Goal: Transaction & Acquisition: Purchase product/service

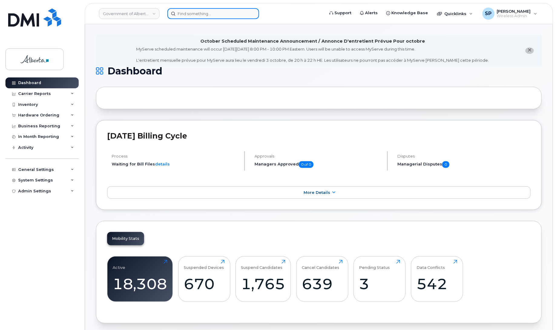
click at [194, 14] on input at bounding box center [213, 13] width 92 height 11
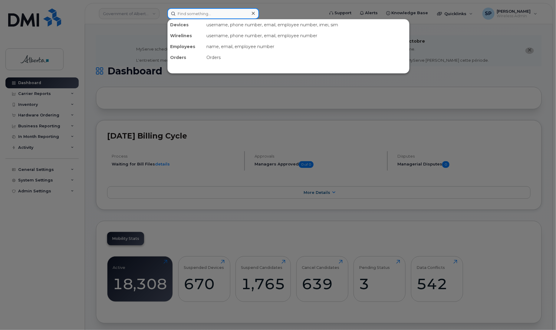
paste input "7802920568"
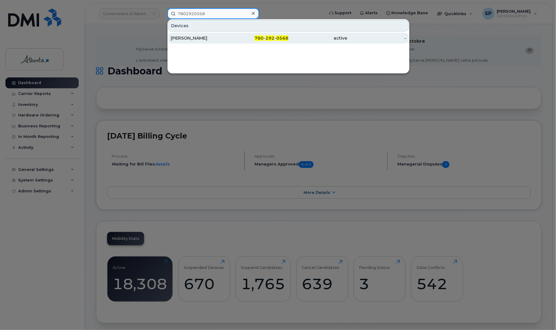
type input "7802920568"
click at [180, 39] on div "[PERSON_NAME]" at bounding box center [200, 38] width 59 height 6
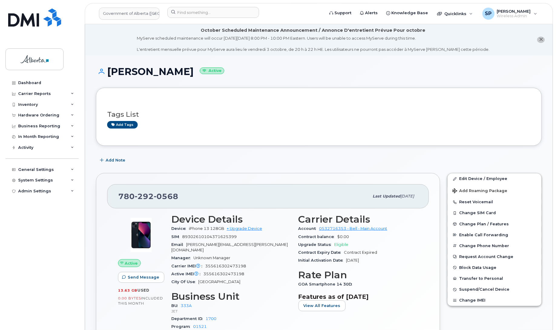
click at [18, 215] on div "Dashboard Carrier Reports Monthly Billing Data Daily Data Pooling Data Behavior…" at bounding box center [42, 198] width 75 height 243
drag, startPoint x: 555, startPoint y: 73, endPoint x: 563, endPoint y: 108, distance: 36.3
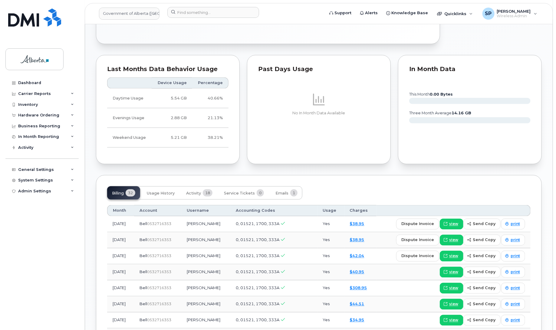
scroll to position [418, 0]
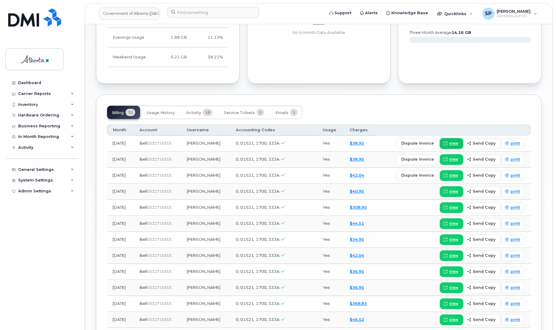
click at [448, 141] on span at bounding box center [445, 143] width 5 height 5
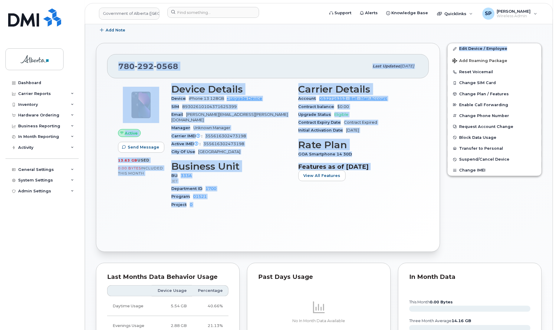
drag, startPoint x: 555, startPoint y: 62, endPoint x: 557, endPoint y: 20, distance: 41.8
drag, startPoint x: 555, startPoint y: 65, endPoint x: 559, endPoint y: 21, distance: 44.0
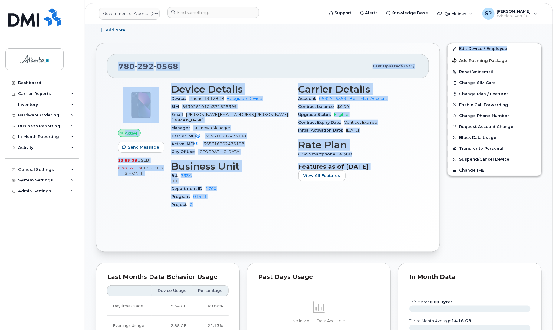
click at [329, 209] on div "Carrier Details Account 0532716353 - Bell - Main Account Contract balance $0.00…" at bounding box center [358, 148] width 127 height 137
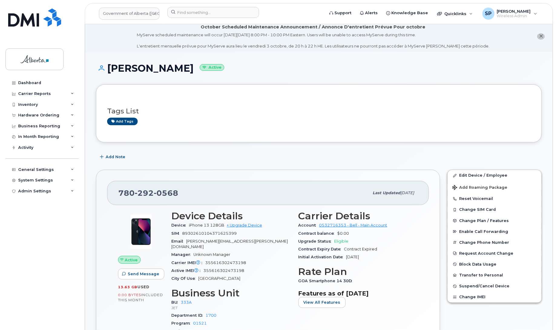
scroll to position [0, 0]
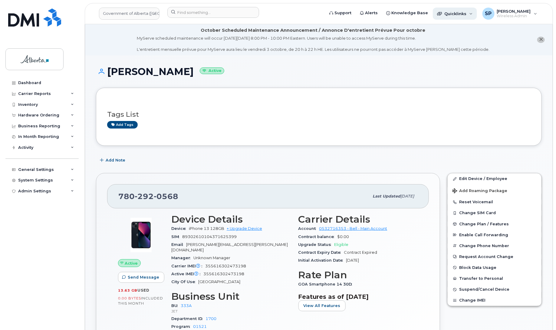
click at [459, 14] on span "Quicklinks" at bounding box center [455, 13] width 22 height 5
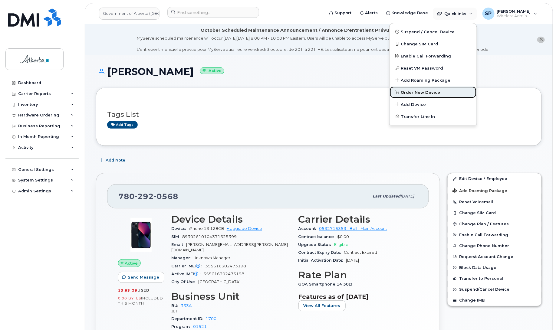
click at [424, 90] on span "Order New Device" at bounding box center [420, 93] width 39 height 6
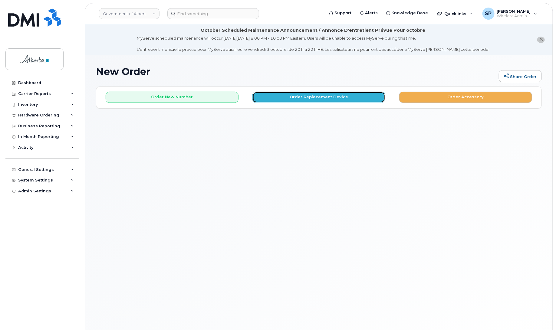
click at [314, 95] on button "Order Replacement Device" at bounding box center [318, 97] width 133 height 11
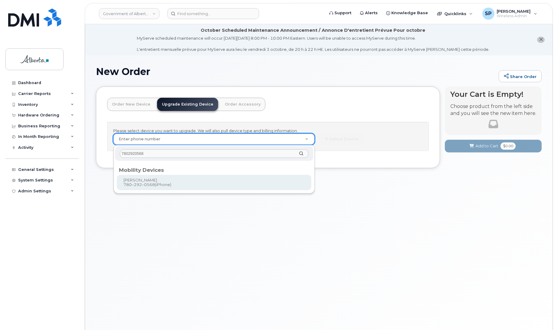
type input "7802920568"
type input "806112"
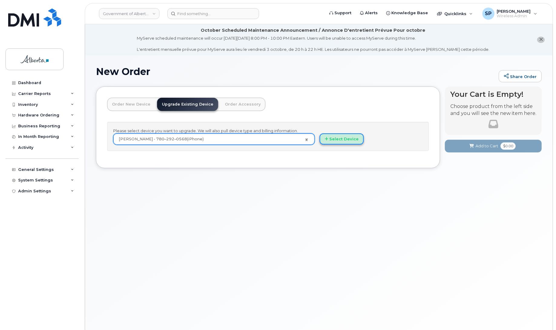
click at [336, 141] on button "Select Device" at bounding box center [341, 138] width 44 height 11
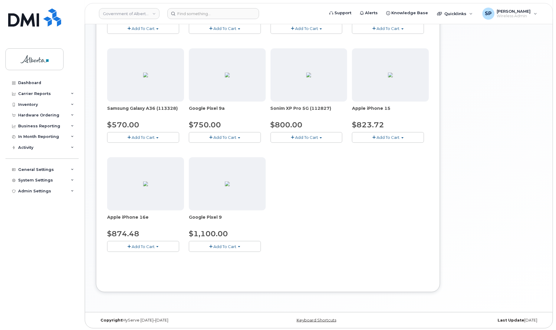
scroll to position [212, 0]
click at [142, 244] on span "Add To Cart" at bounding box center [143, 245] width 23 height 5
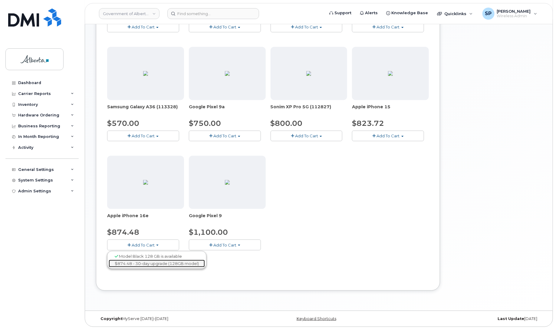
click at [139, 263] on link "$874.48 - 30-day upgrade (128GB model)" at bounding box center [157, 264] width 96 height 8
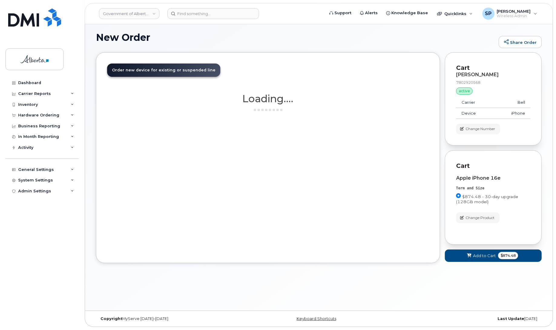
scroll to position [34, 0]
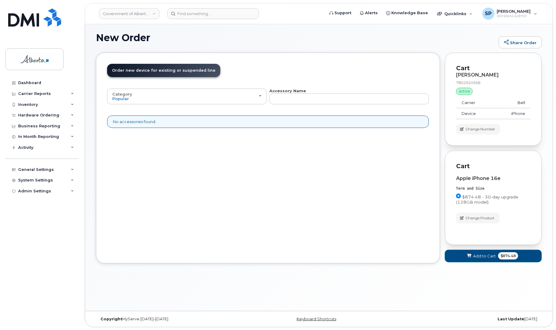
click at [486, 257] on span "Add to Cart" at bounding box center [484, 256] width 23 height 6
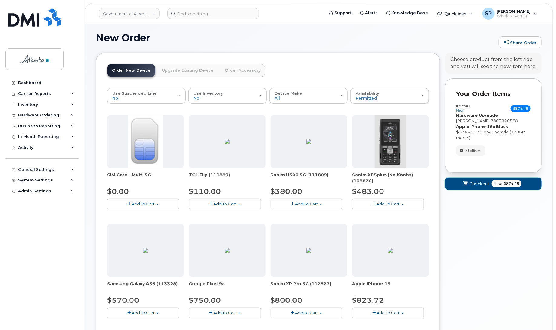
click at [478, 187] on span "Checkout" at bounding box center [479, 184] width 20 height 6
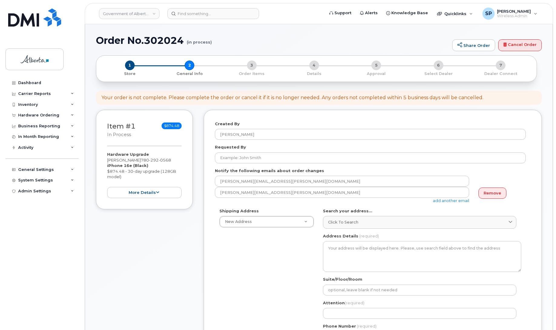
select select
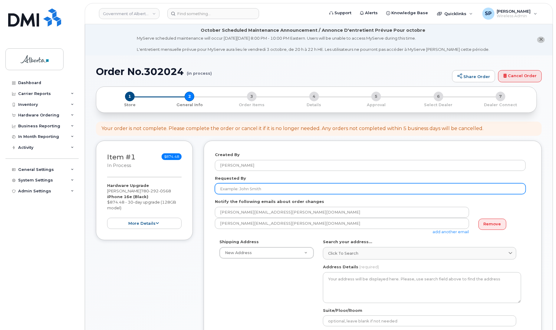
click at [266, 188] on input "Requested By" at bounding box center [370, 188] width 311 height 11
paste input "[PERSON_NAME]"
type input "[PERSON_NAME]"
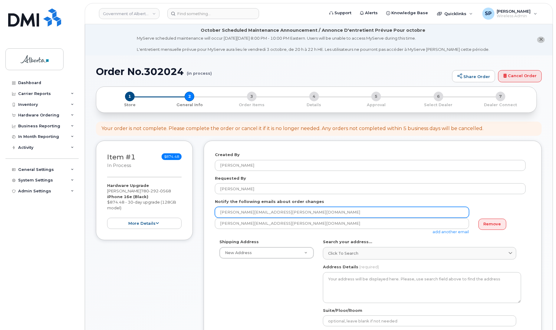
drag, startPoint x: 291, startPoint y: 213, endPoint x: 201, endPoint y: 220, distance: 90.7
click at [201, 220] on div "Item #1 in process $874.48 Hardware Upgrade [PERSON_NAME] [PHONE_NUMBER] iPhone…" at bounding box center [319, 324] width 446 height 367
paste input "[PERSON_NAME].Anon"
type input "[PERSON_NAME][EMAIL_ADDRESS][PERSON_NAME][DOMAIN_NAME]"
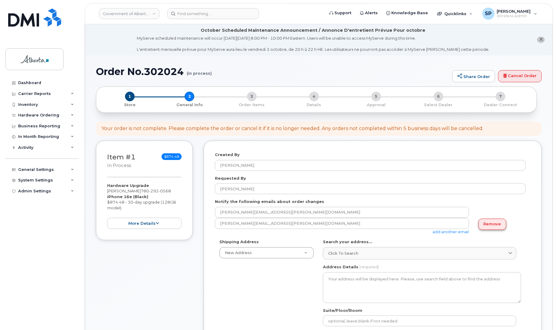
click at [484, 227] on link "Remove" at bounding box center [492, 224] width 28 height 11
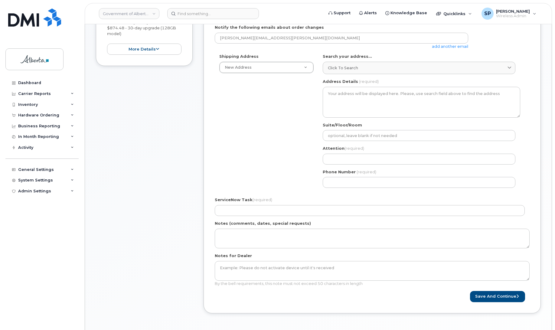
scroll to position [188, 0]
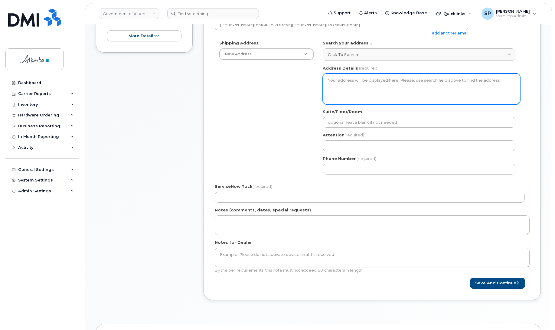
click at [358, 83] on textarea "Address Details" at bounding box center [422, 89] width 198 height 31
click at [361, 79] on textarea "Address Details" at bounding box center [422, 89] width 198 height 31
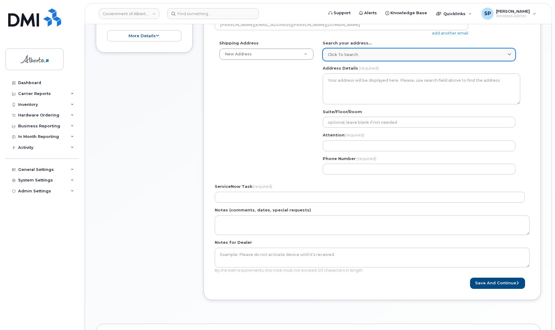
click at [364, 56] on div "Click to search" at bounding box center [419, 55] width 182 height 6
paste input "[STREET_ADDRESS]"
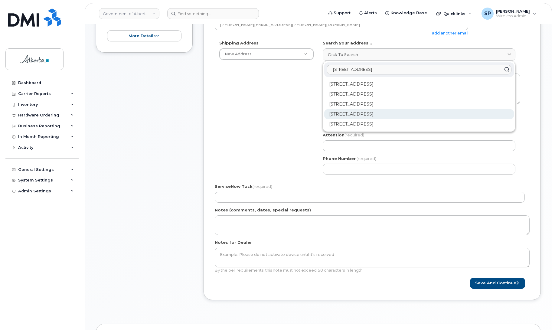
type input "[STREET_ADDRESS]"
click at [353, 116] on div "[STREET_ADDRESS]" at bounding box center [419, 114] width 190 height 10
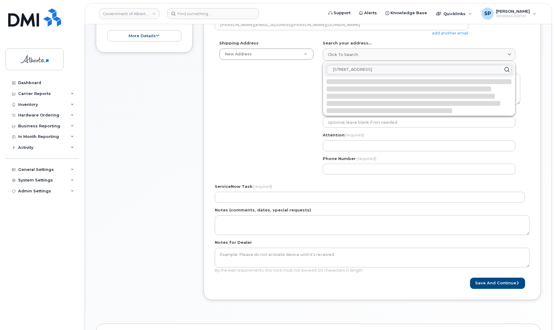
select select
type textarea "[STREET_ADDRESS]"
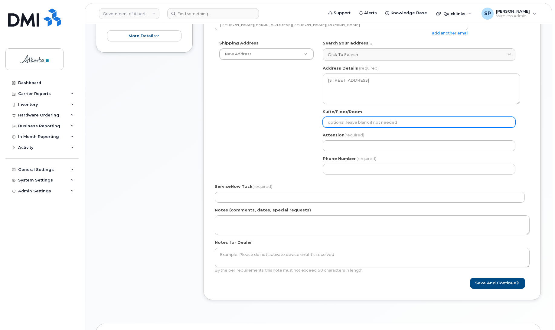
click at [347, 123] on input "Suite/Floor/Room" at bounding box center [419, 122] width 193 height 11
select select
type input "2"
select select
type input "23"
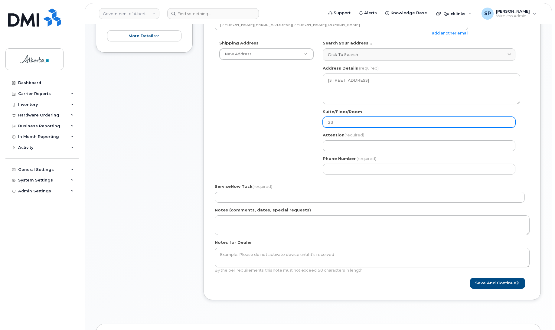
select select
type input "23r"
select select
type input "23rd"
select select
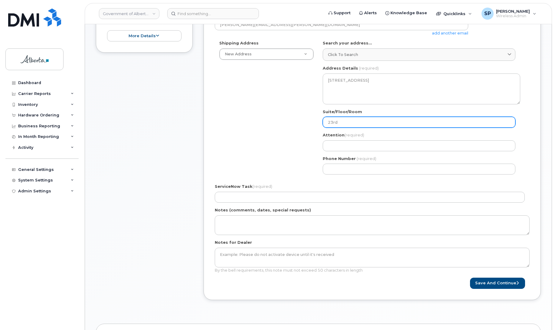
type input "23rd F"
select select
type input "23rd Fl"
select select
type input "23rd Flo"
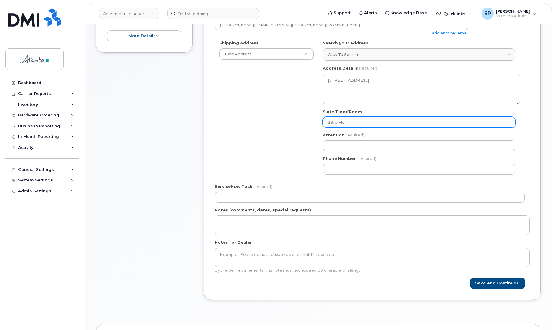
select select
type input "23rd Floo"
select select
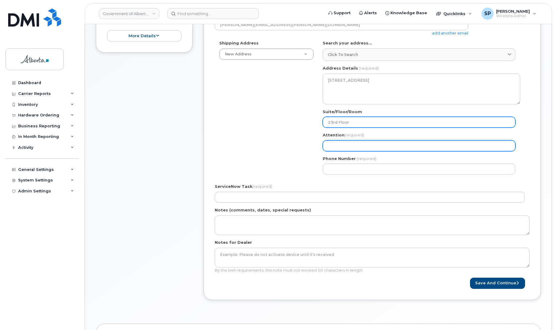
type input "23rd Floor"
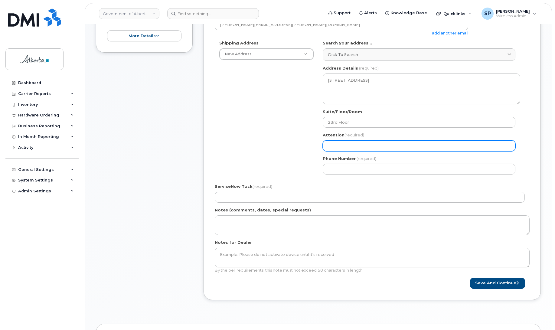
drag, startPoint x: 339, startPoint y: 141, endPoint x: 324, endPoint y: 142, distance: 14.9
click at [339, 141] on input "Attention (required)" at bounding box center [419, 145] width 193 height 11
click at [374, 144] on input "Attention (required)" at bounding box center [419, 145] width 193 height 11
paste input "[PERSON_NAME]"
select select
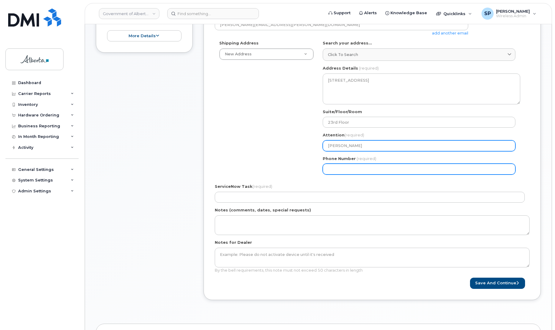
type input "[PERSON_NAME]"
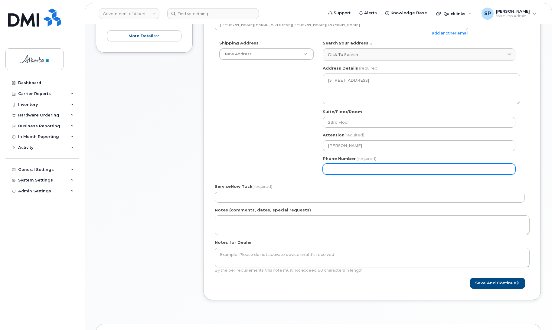
click at [339, 168] on input "Phone Number" at bounding box center [419, 169] width 193 height 11
click at [365, 170] on input "Phone Number" at bounding box center [419, 169] width 193 height 11
paste input "7809841510"
select select
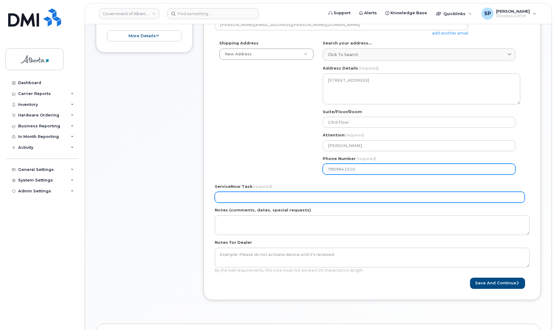
type input "7809841510"
click at [262, 198] on input "ServiceNow Task (required)" at bounding box center [370, 197] width 310 height 11
click at [266, 194] on input "ServiceNow Task (required)" at bounding box center [370, 197] width 310 height 11
paste input "SCTASK0858663"
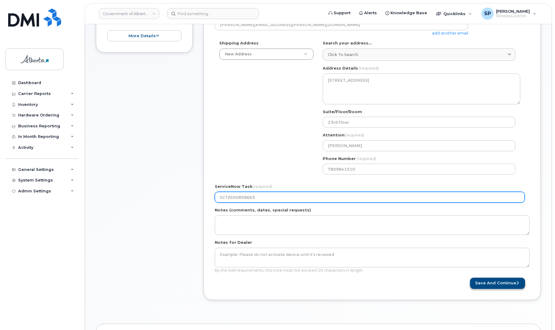
type input "SCTASK0858663"
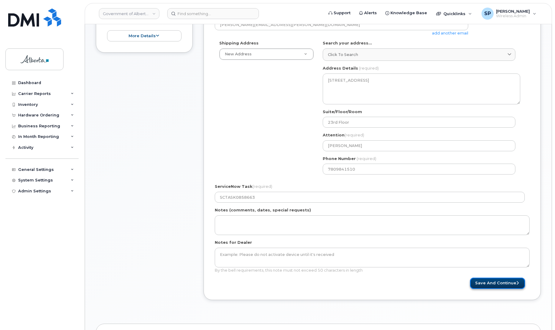
click at [500, 285] on button "Save and Continue" at bounding box center [497, 283] width 55 height 11
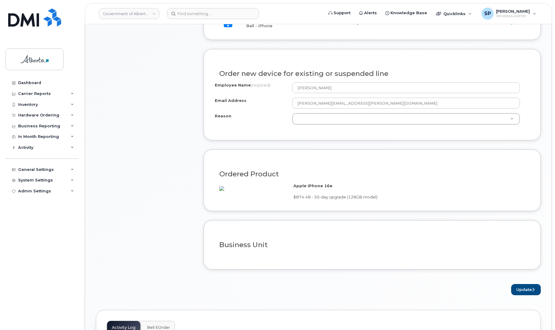
scroll to position [325, 0]
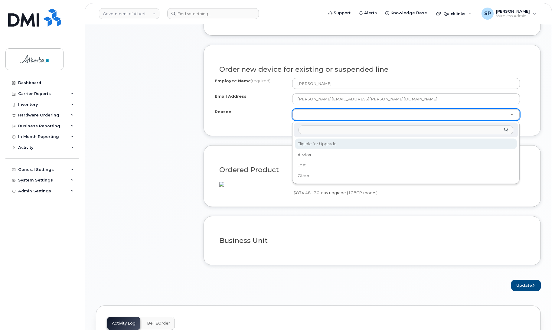
select select "eligible_for_upgrade"
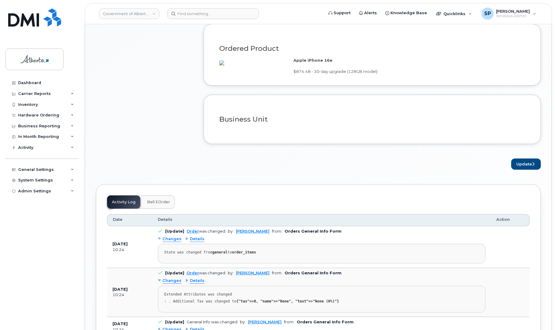
scroll to position [448, 0]
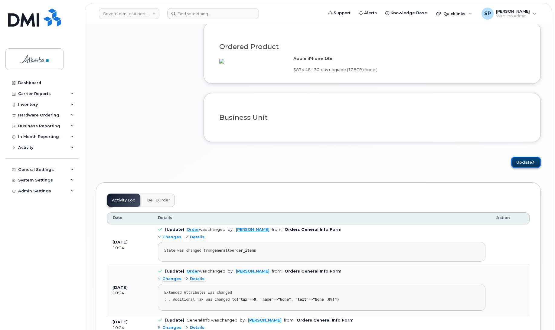
click at [530, 168] on button "Update" at bounding box center [526, 162] width 30 height 11
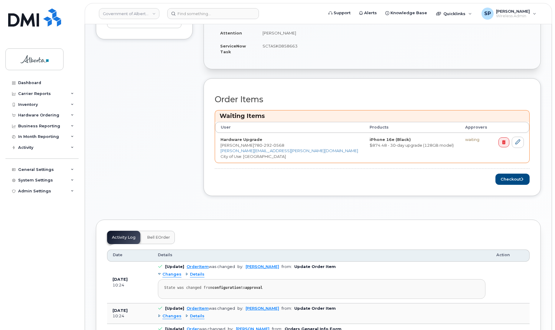
scroll to position [230, 0]
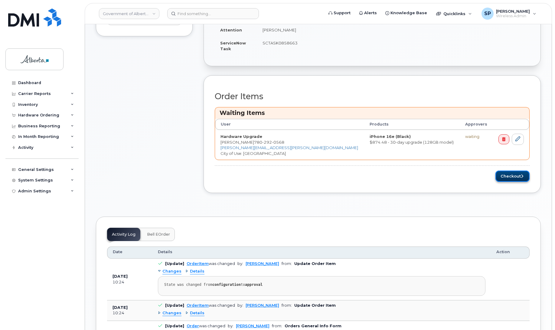
click at [509, 177] on button "Checkout" at bounding box center [512, 176] width 34 height 11
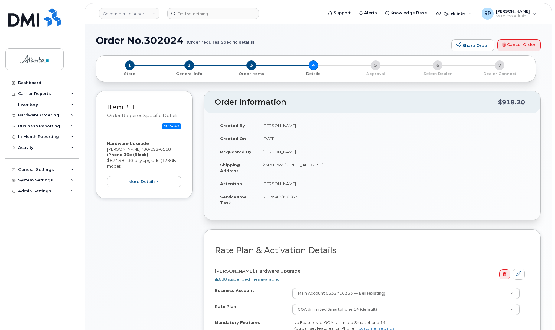
select select
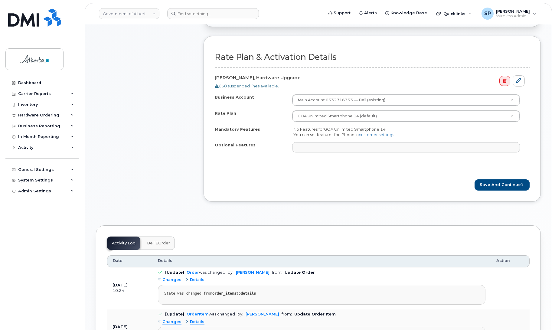
scroll to position [228, 0]
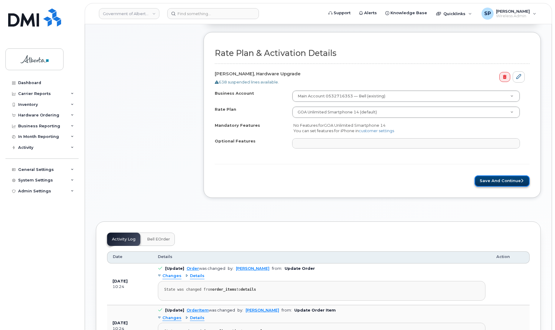
click at [505, 179] on button "Save and Continue" at bounding box center [502, 180] width 55 height 11
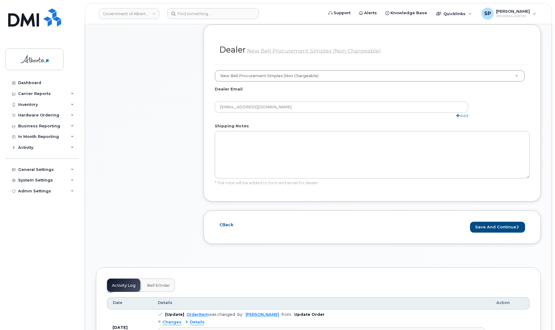
scroll to position [374, 0]
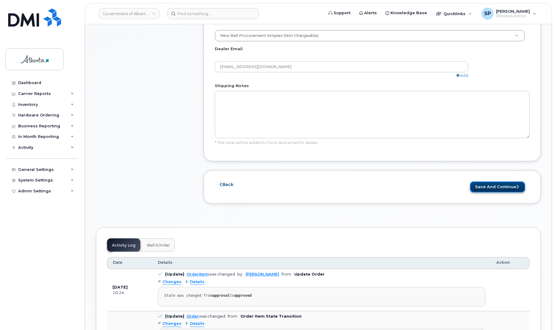
click at [489, 184] on button "Save and Continue" at bounding box center [497, 186] width 55 height 11
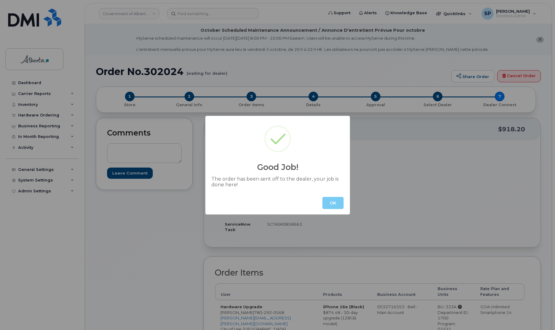
click at [336, 203] on button "OK" at bounding box center [332, 203] width 21 height 12
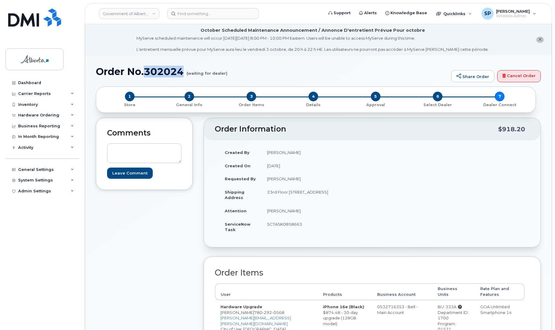
drag, startPoint x: 185, startPoint y: 70, endPoint x: 145, endPoint y: 73, distance: 39.4
click at [145, 73] on h1 "Order No.302024 (waiting for dealer)" at bounding box center [272, 71] width 352 height 11
copy h1 "302024"
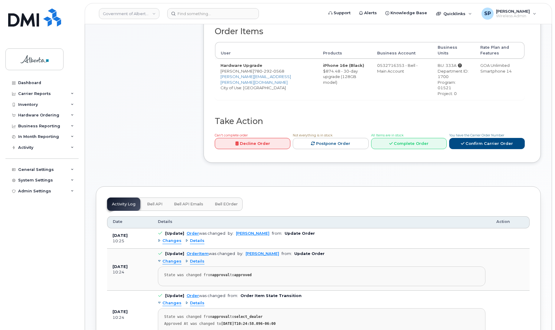
scroll to position [244, 0]
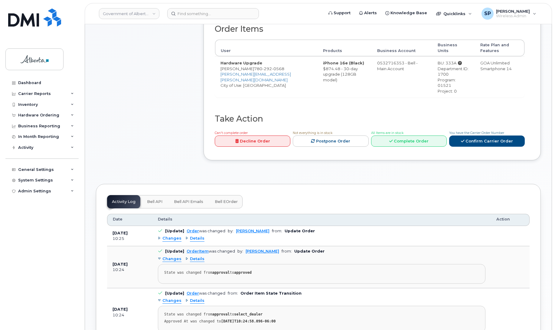
click at [157, 199] on span "Bell API" at bounding box center [154, 201] width 15 height 5
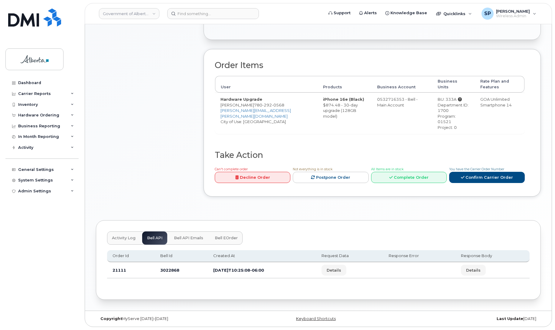
scroll to position [203, 0]
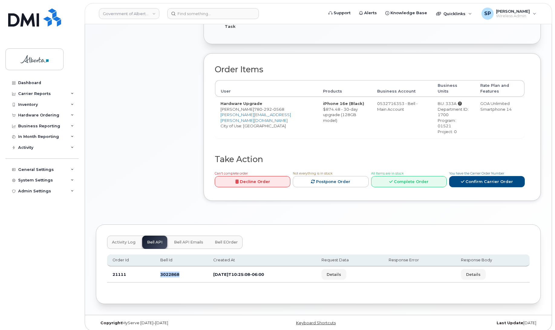
drag, startPoint x: 179, startPoint y: 268, endPoint x: 158, endPoint y: 271, distance: 21.3
click at [158, 271] on td "3022868" at bounding box center [181, 274] width 53 height 16
copy td "3022868"
